Goal: Browse casually

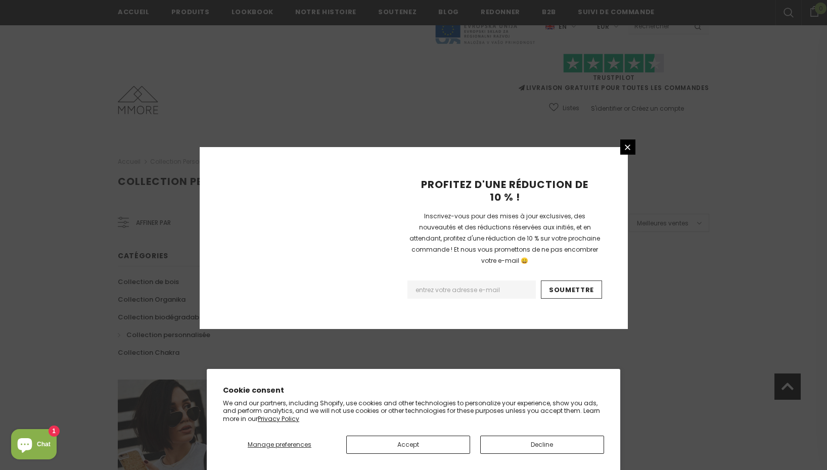
scroll to position [590, 0]
